Goal: Find specific page/section: Find specific page/section

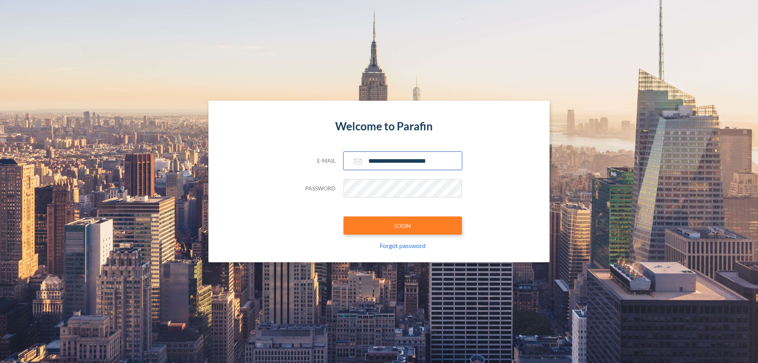
type input "**********"
click at [403, 225] on button "LOGIN" at bounding box center [403, 225] width 118 height 18
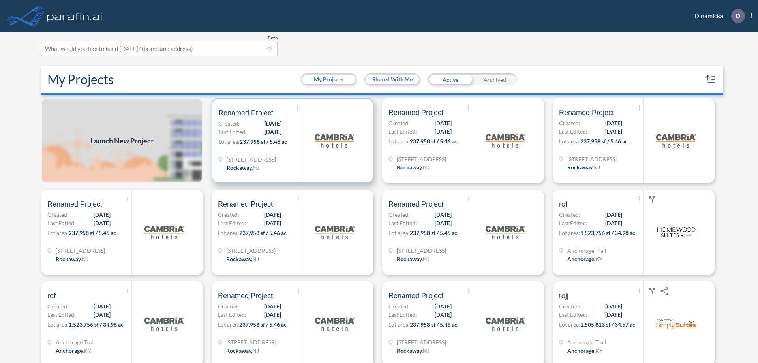
scroll to position [2, 0]
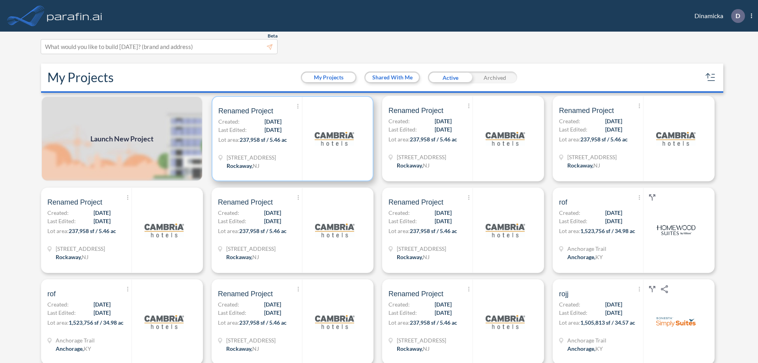
click at [291, 139] on p "Lot area: 237,958 sf / 5.46 ac" at bounding box center [260, 140] width 84 height 11
